Goal: Task Accomplishment & Management: Manage account settings

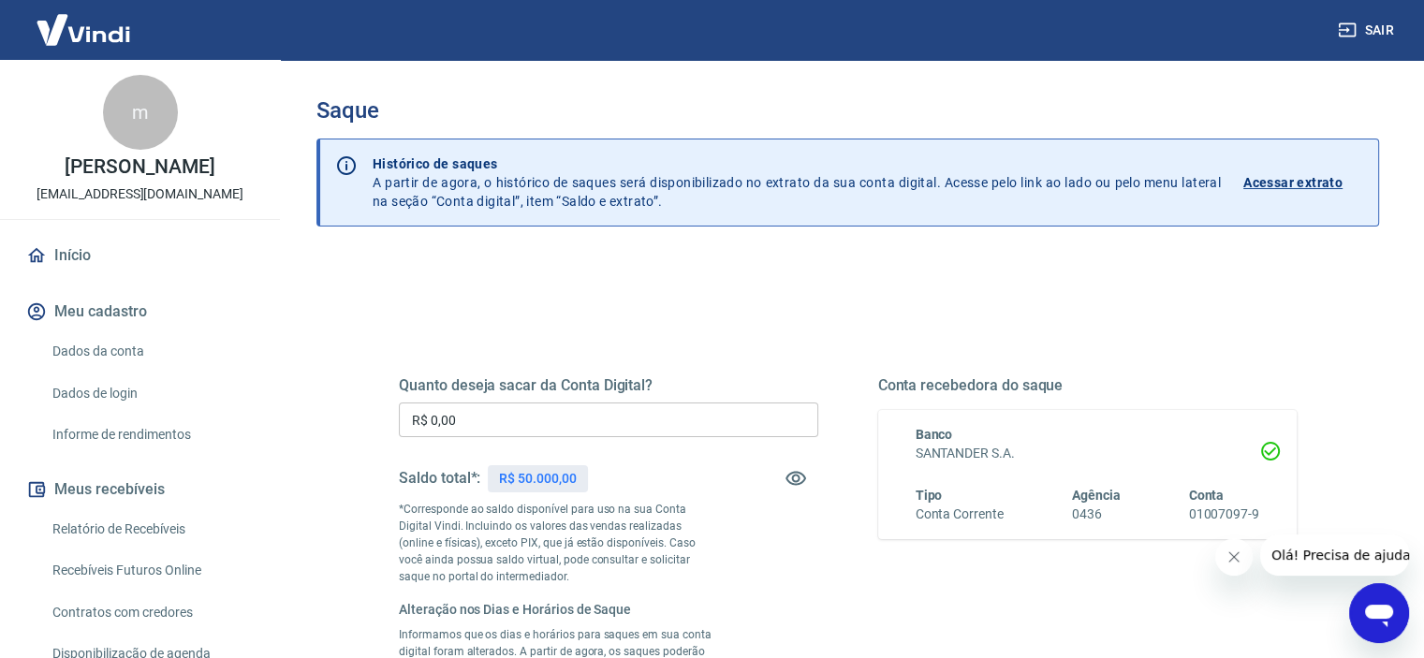
click at [553, 415] on input "R$ 0,00" at bounding box center [609, 420] width 420 height 35
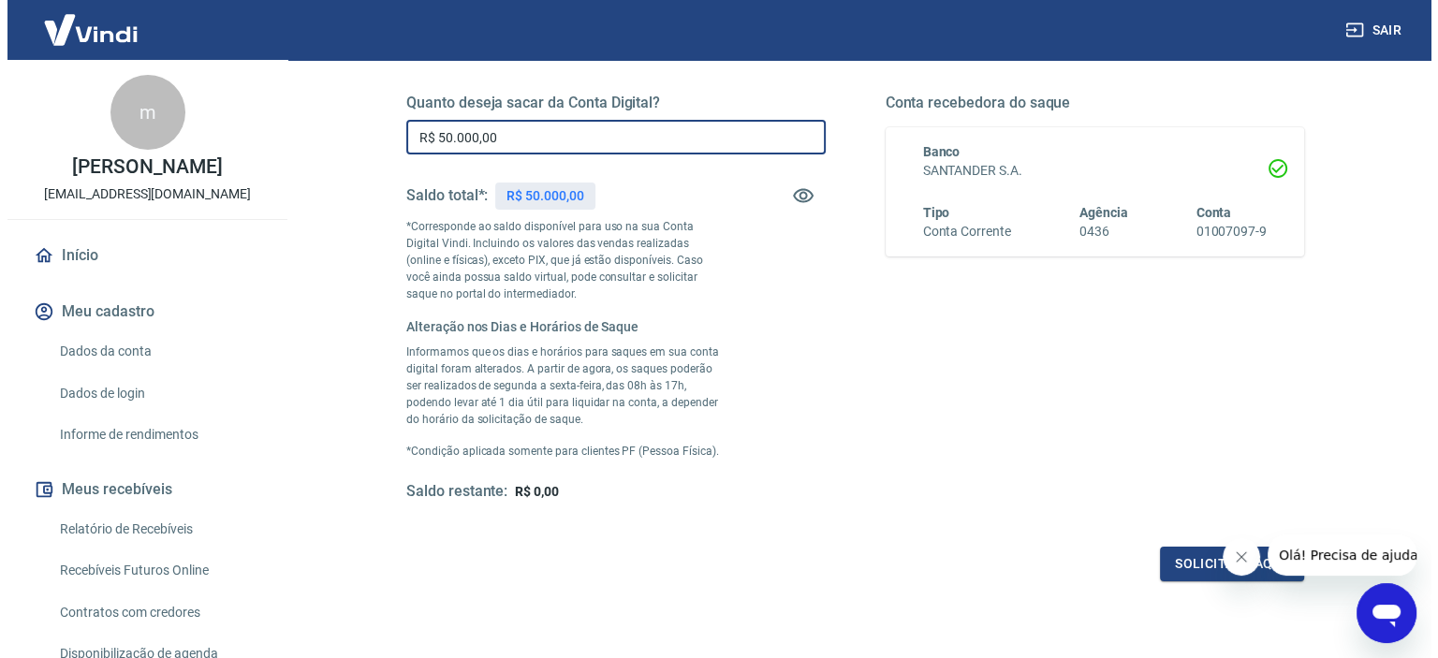
scroll to position [375, 0]
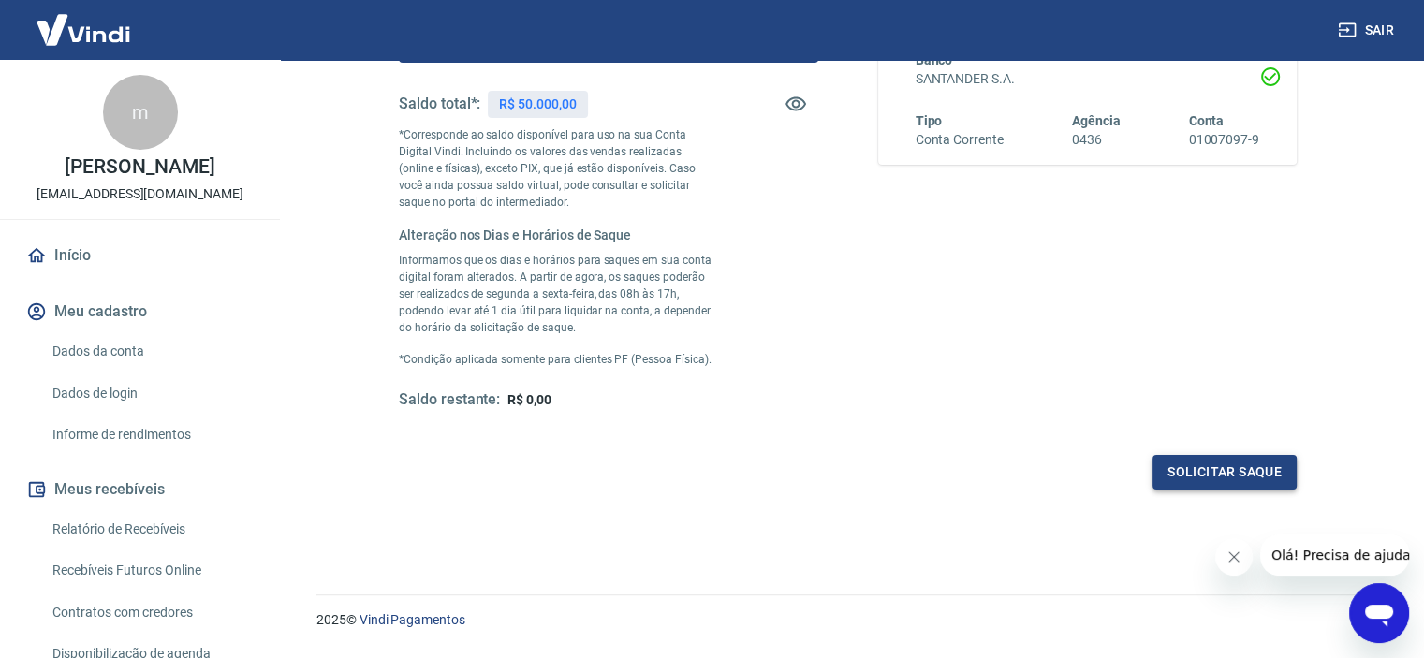
type input "R$ 50.000,00"
click at [1215, 472] on button "Solicitar saque" at bounding box center [1225, 472] width 144 height 35
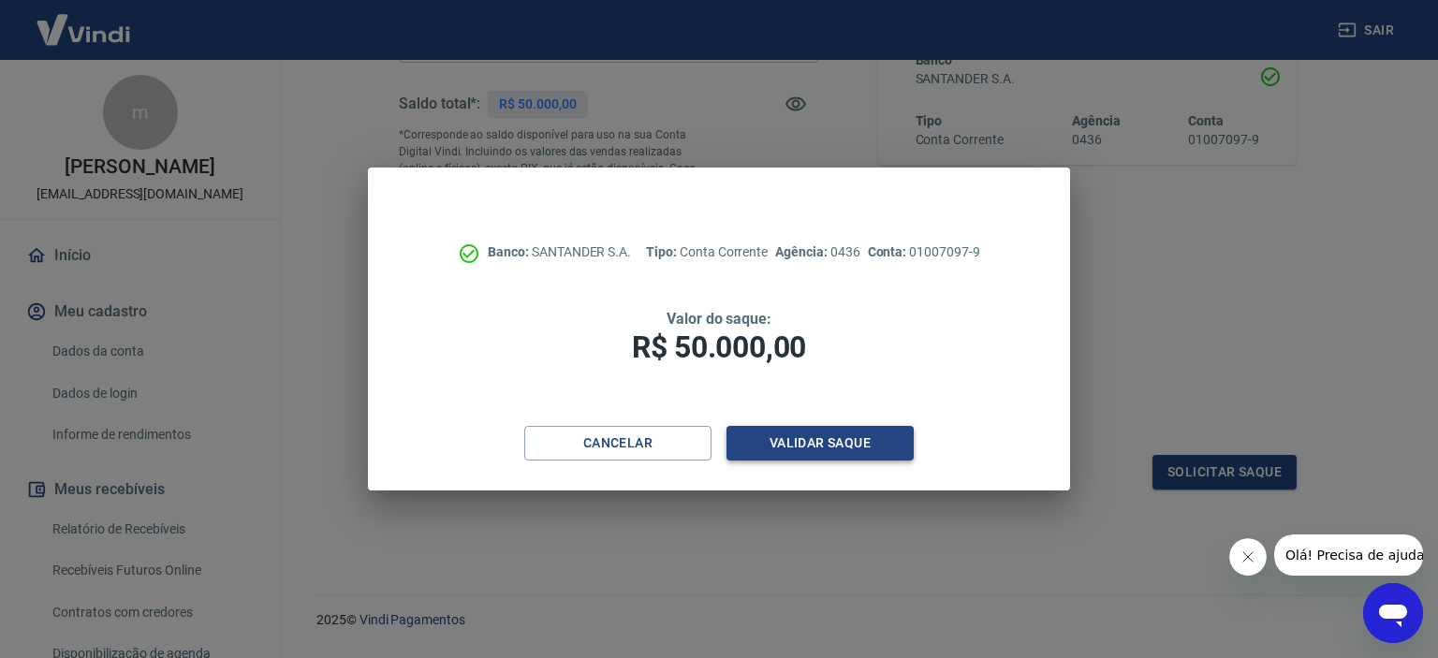
click at [833, 441] on button "Validar saque" at bounding box center [820, 443] width 187 height 35
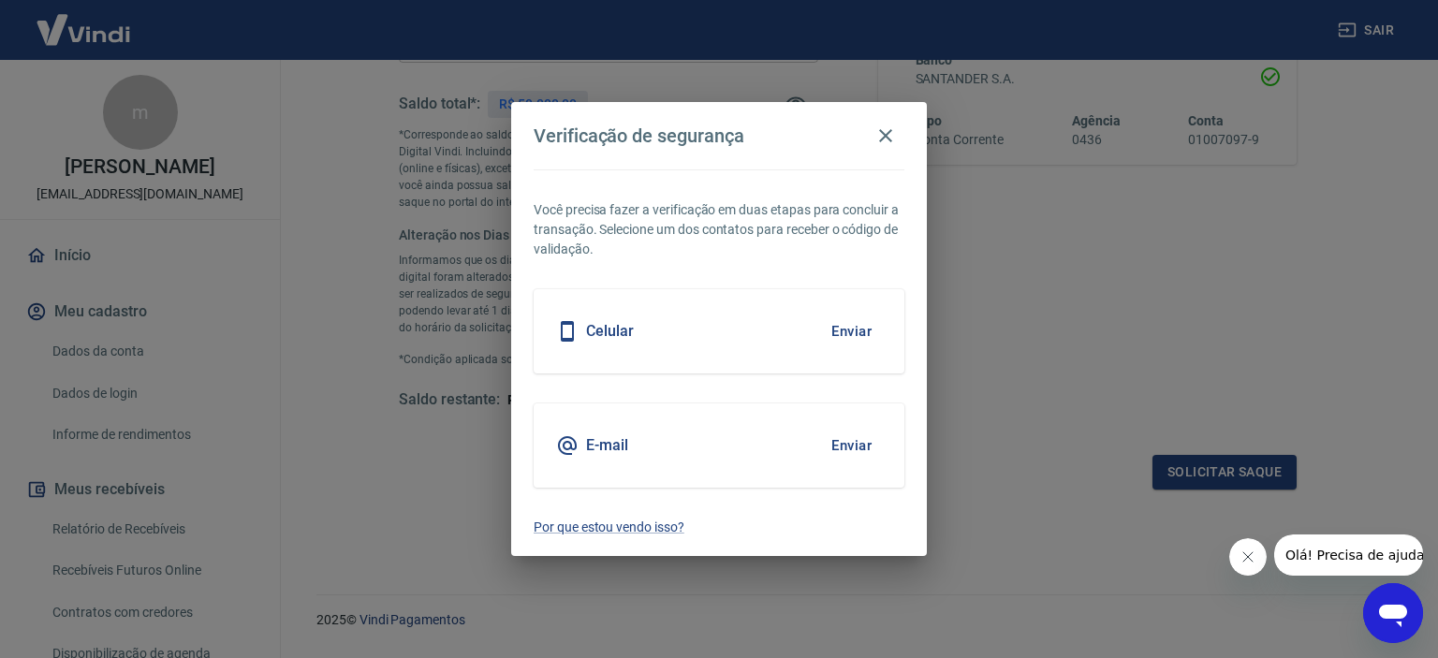
click at [782, 314] on div "Celular Enviar" at bounding box center [719, 331] width 371 height 84
click at [845, 332] on button "Enviar" at bounding box center [851, 331] width 61 height 39
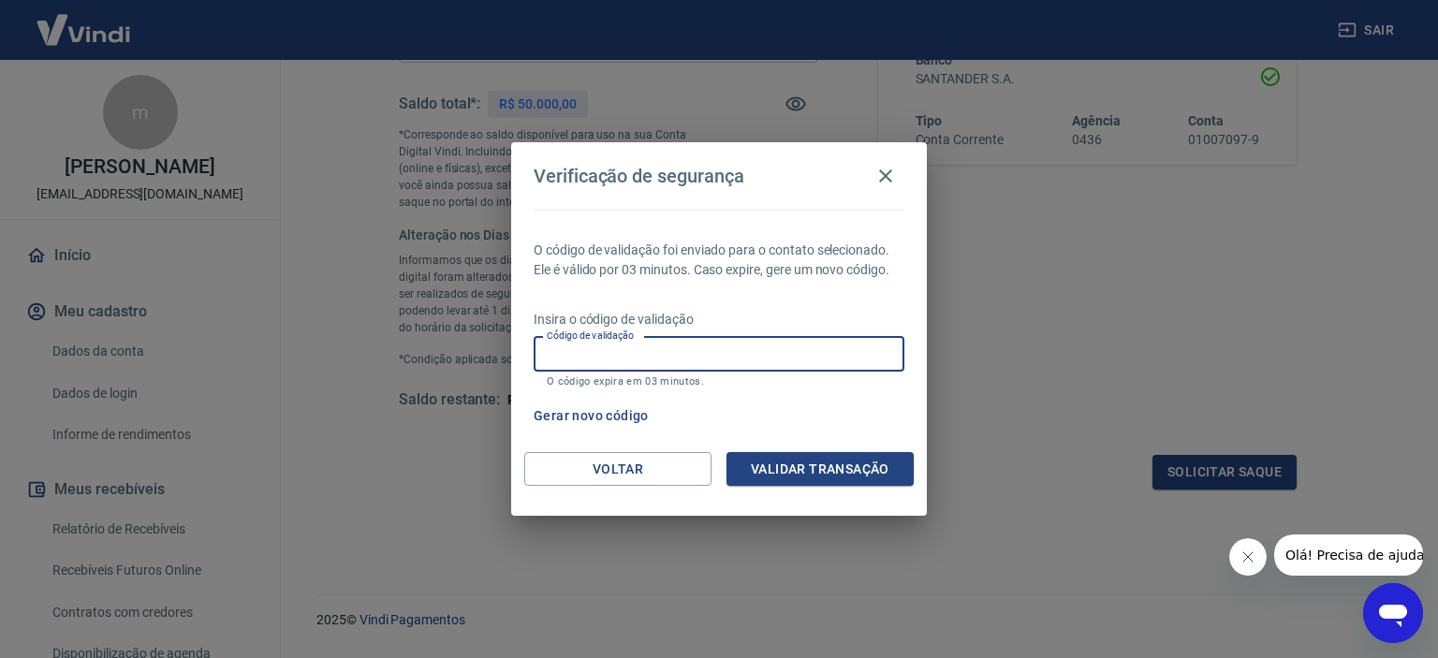
click at [668, 356] on input "Código de validação" at bounding box center [719, 354] width 371 height 35
type input "357962"
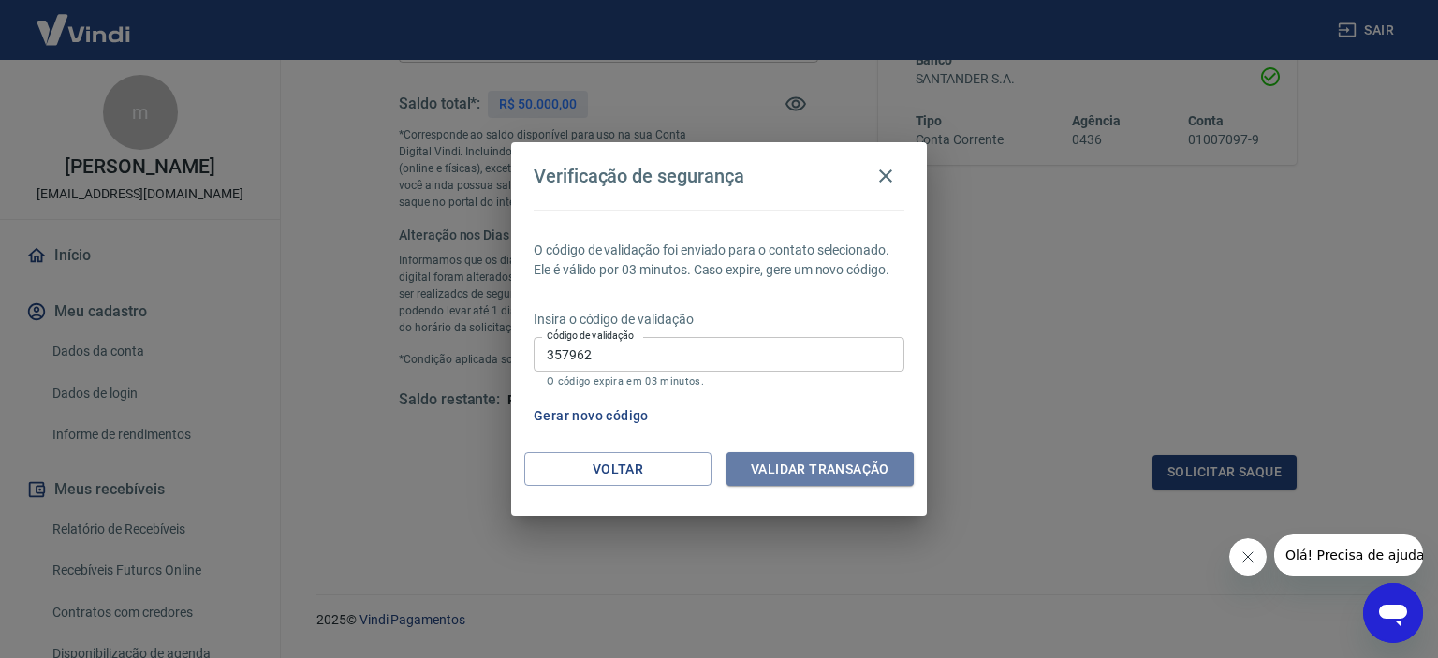
click at [812, 479] on button "Validar transação" at bounding box center [820, 469] width 187 height 35
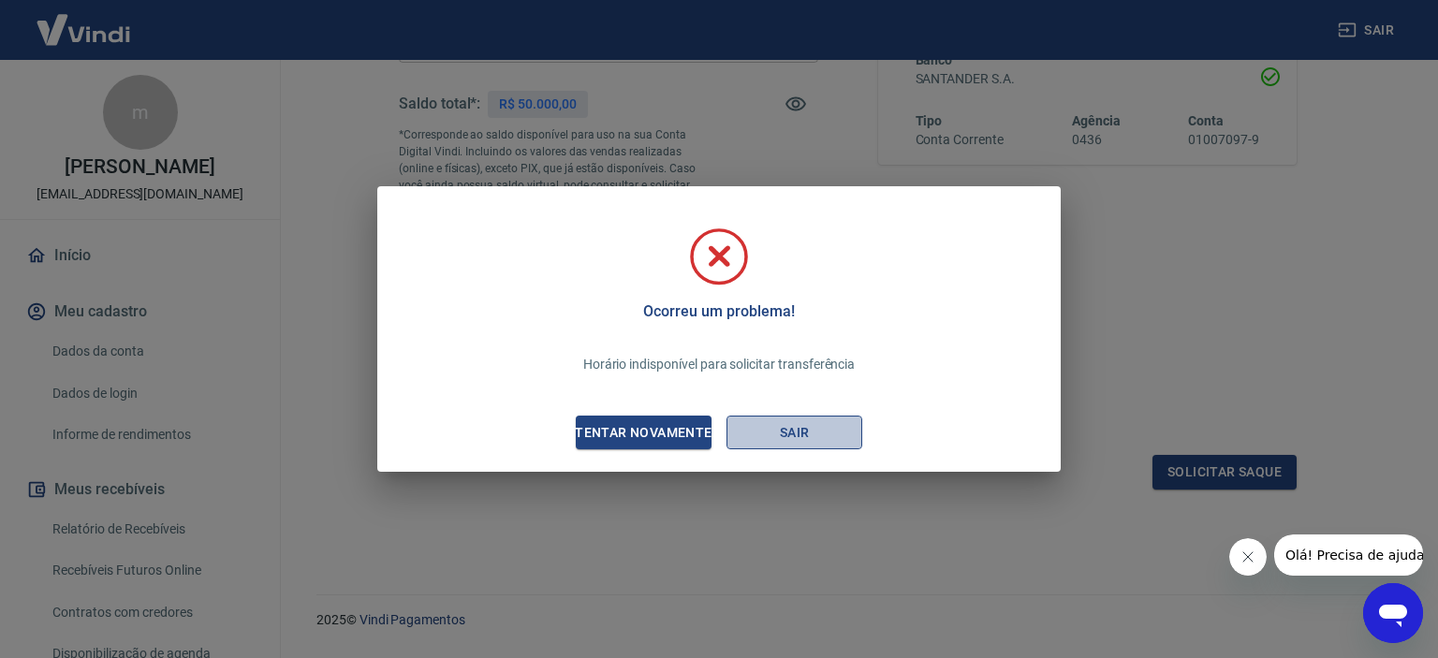
click at [785, 435] on button "Sair" at bounding box center [795, 433] width 136 height 35
